Goal: Navigation & Orientation: Find specific page/section

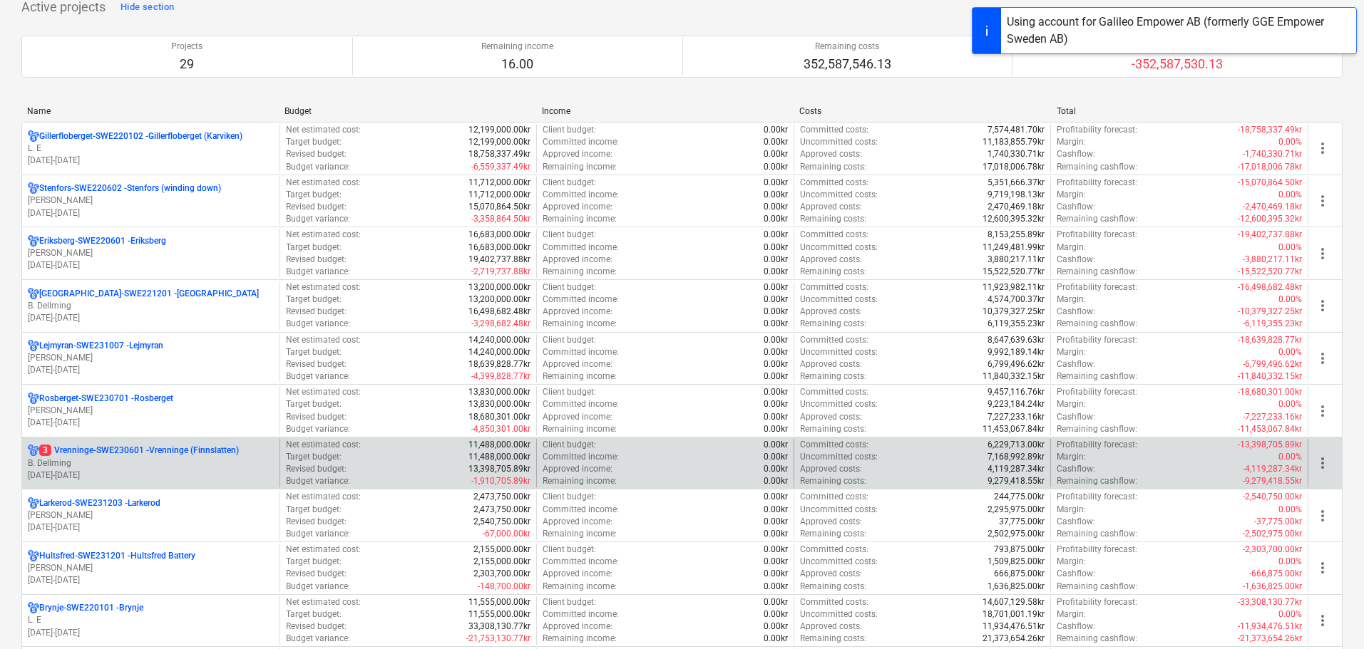
scroll to position [143, 0]
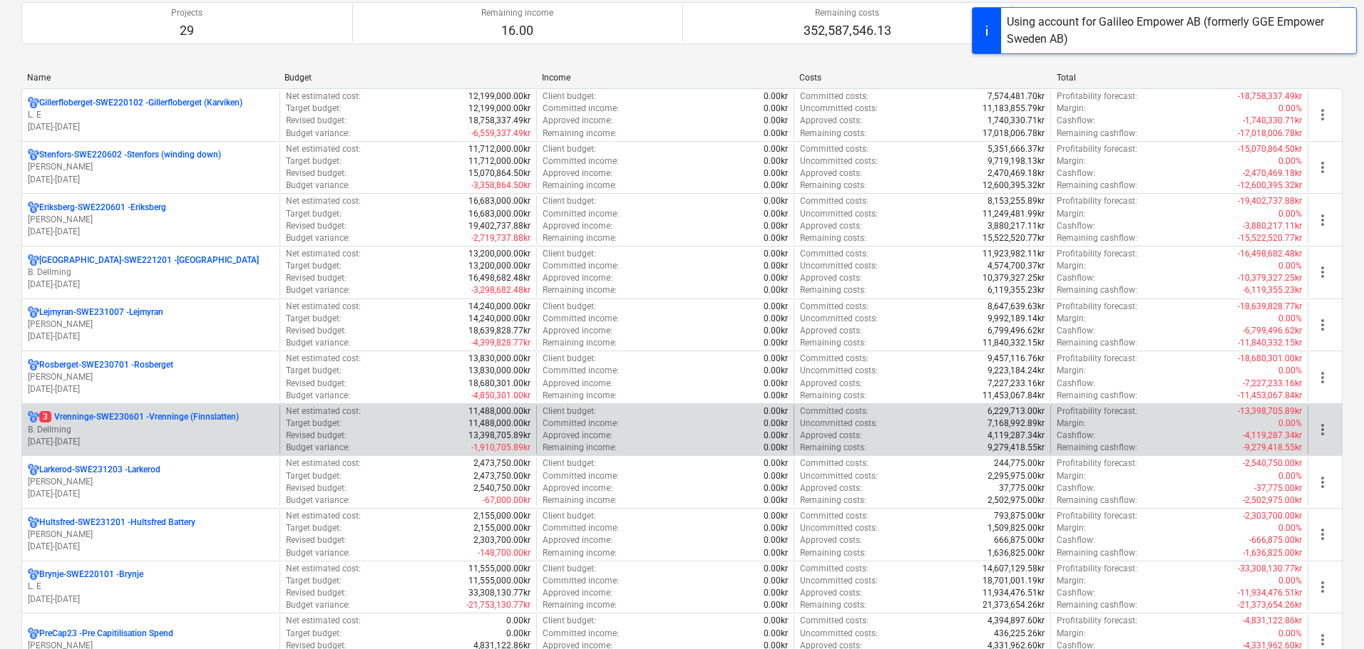
click at [190, 431] on p "B. Dellming" at bounding box center [151, 430] width 246 height 12
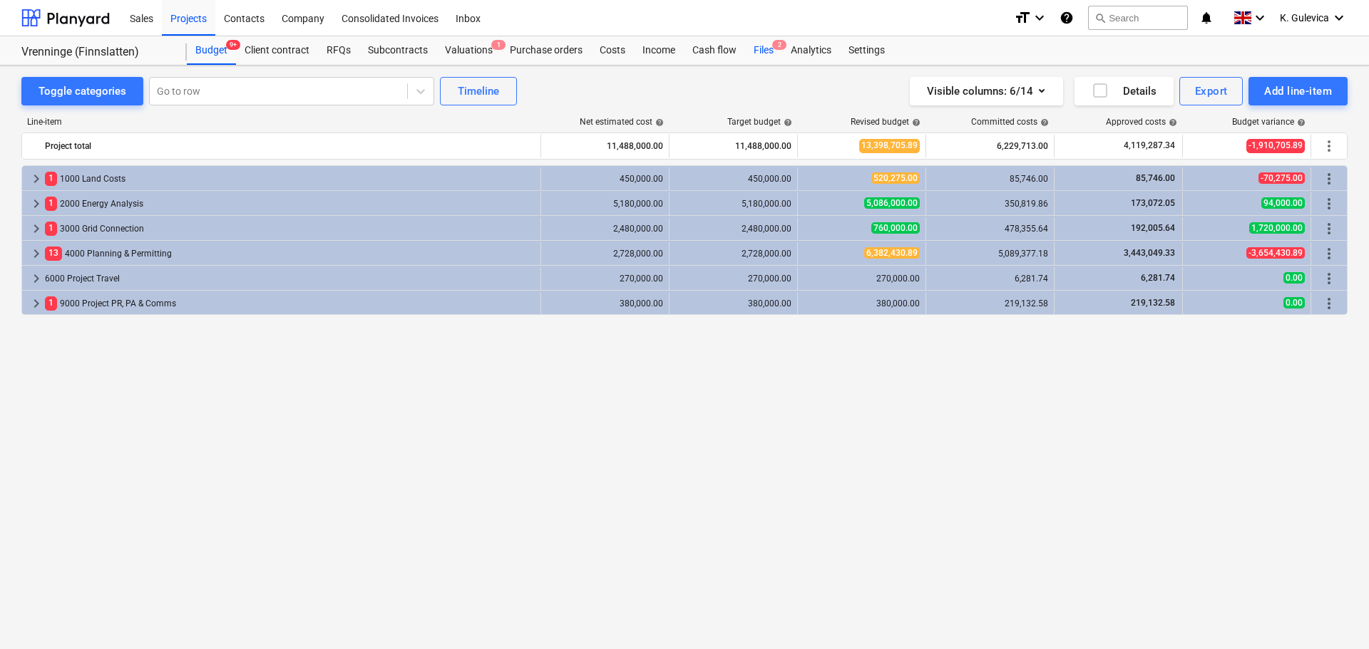
click at [767, 46] on div "Files 2" at bounding box center [763, 50] width 37 height 29
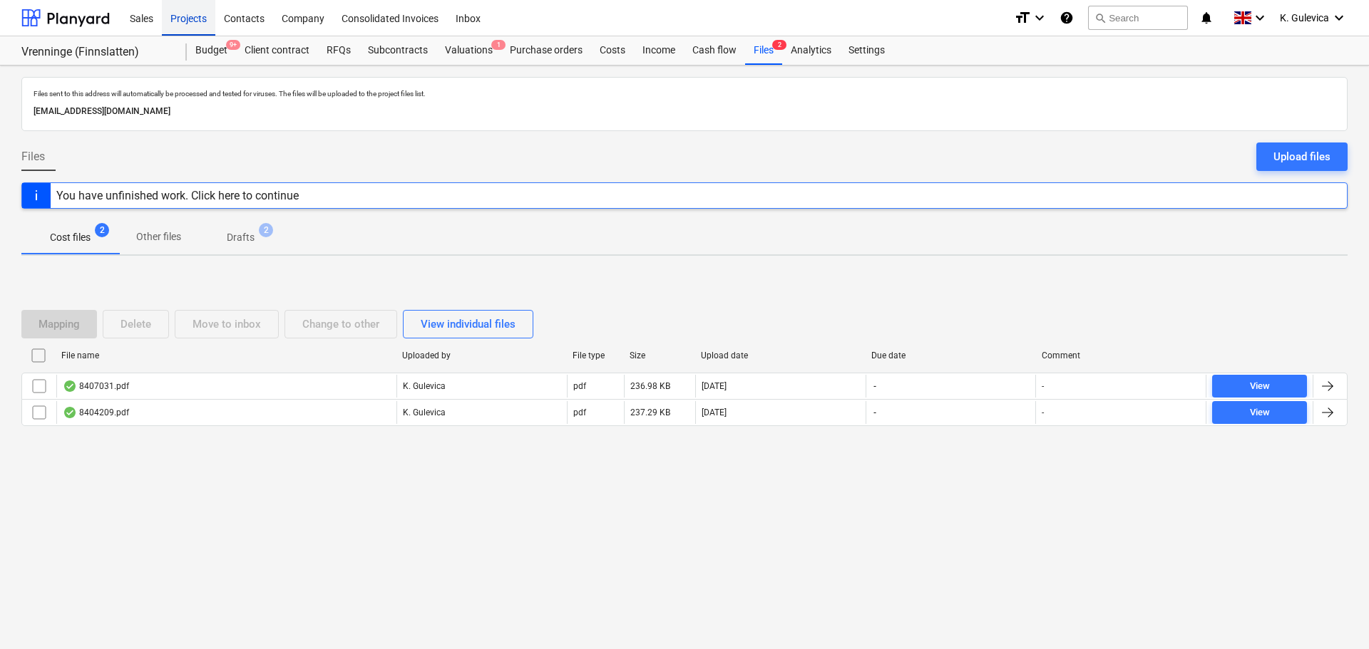
click at [190, 14] on div "Projects" at bounding box center [188, 17] width 53 height 36
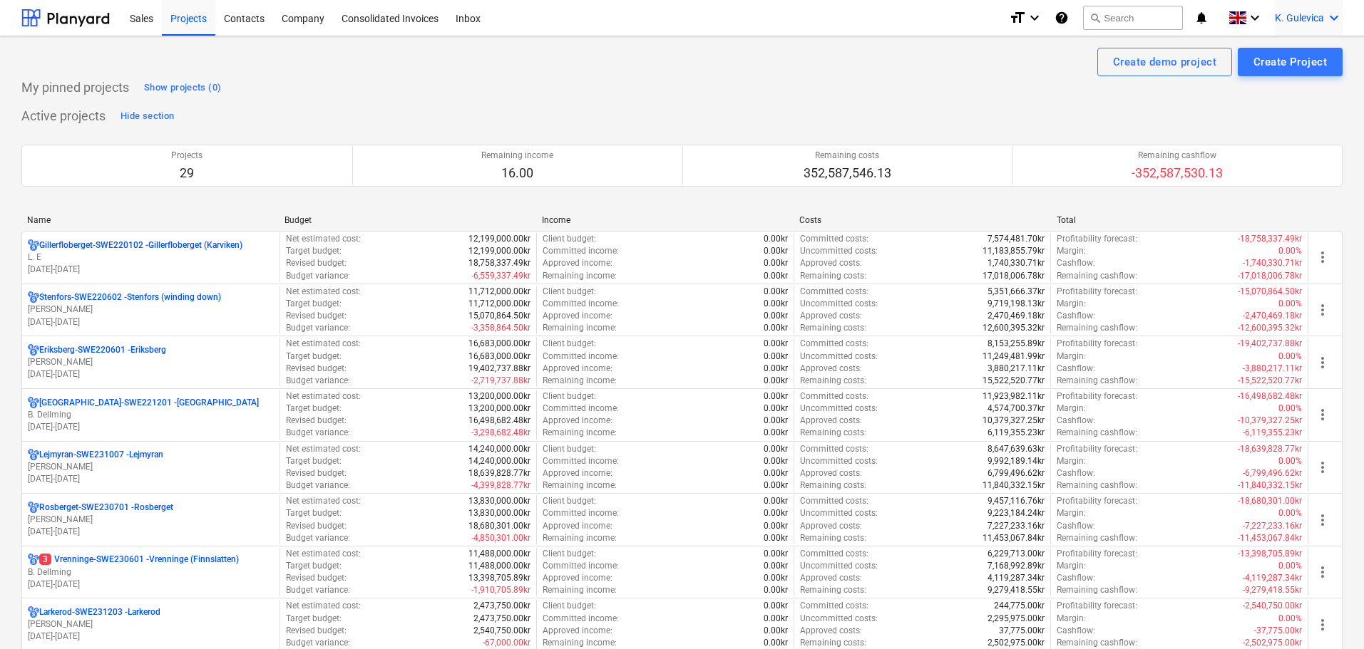
click at [1317, 15] on span "K. Gulevica" at bounding box center [1299, 17] width 49 height 11
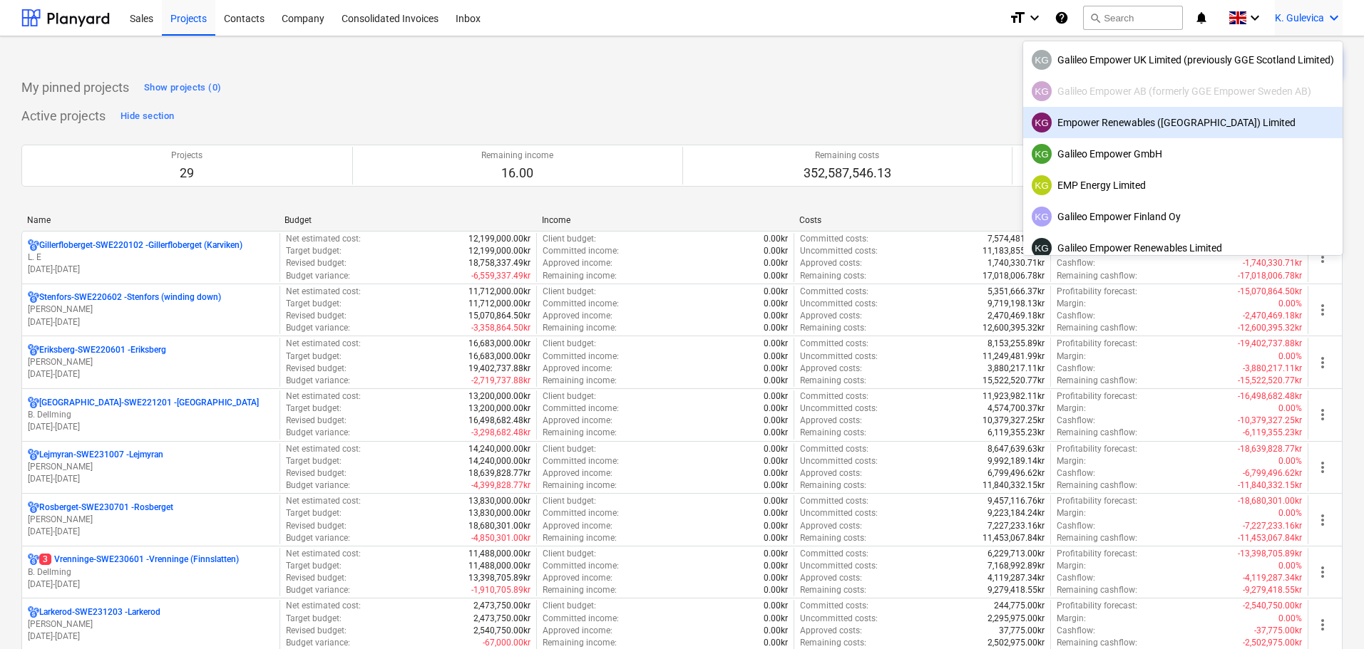
click at [1098, 118] on div "KG Empower Renewables ([GEOGRAPHIC_DATA]) Limited" at bounding box center [1183, 123] width 302 height 20
